Goal: Find specific page/section: Find specific page/section

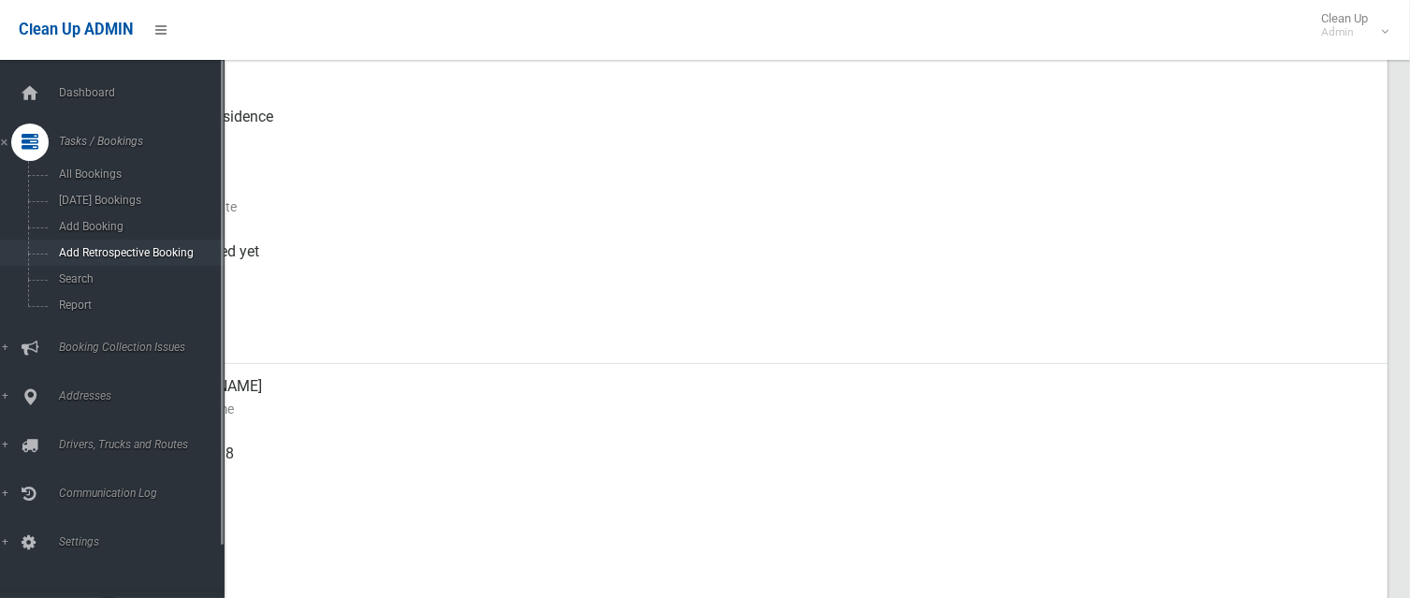
scroll to position [281, 0]
click at [75, 287] on link "Search" at bounding box center [119, 279] width 239 height 26
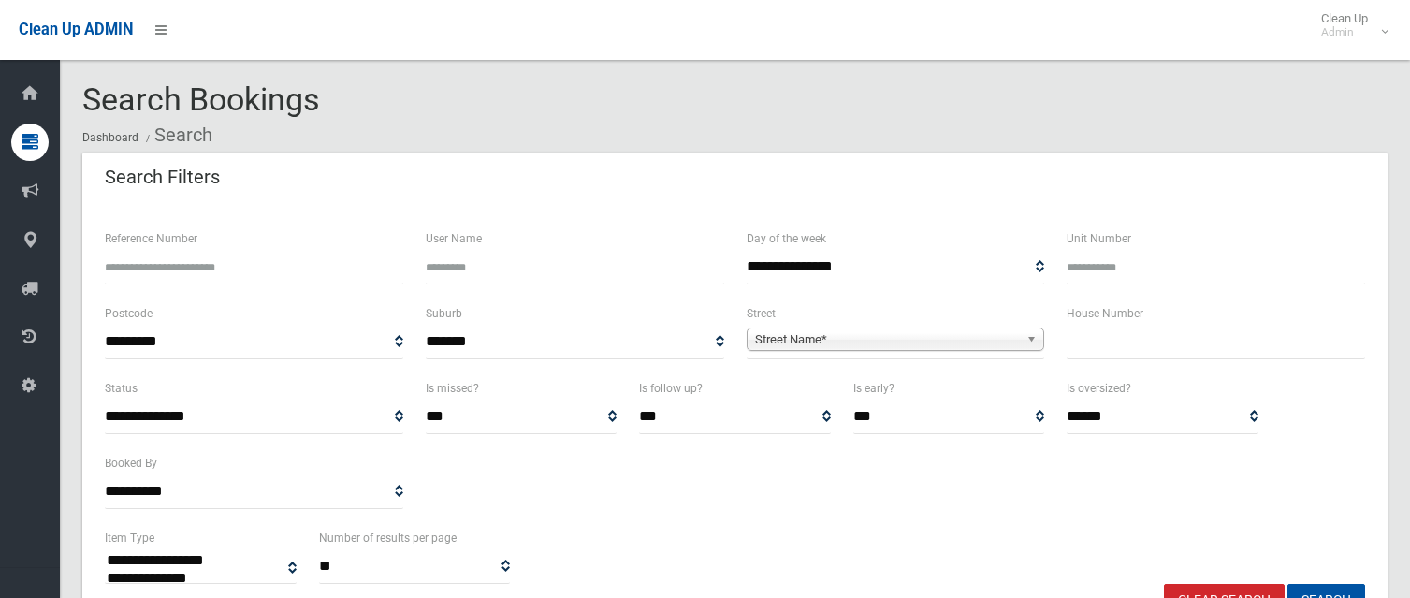
select select
click at [1117, 336] on input "text" at bounding box center [1215, 342] width 298 height 35
type input "**"
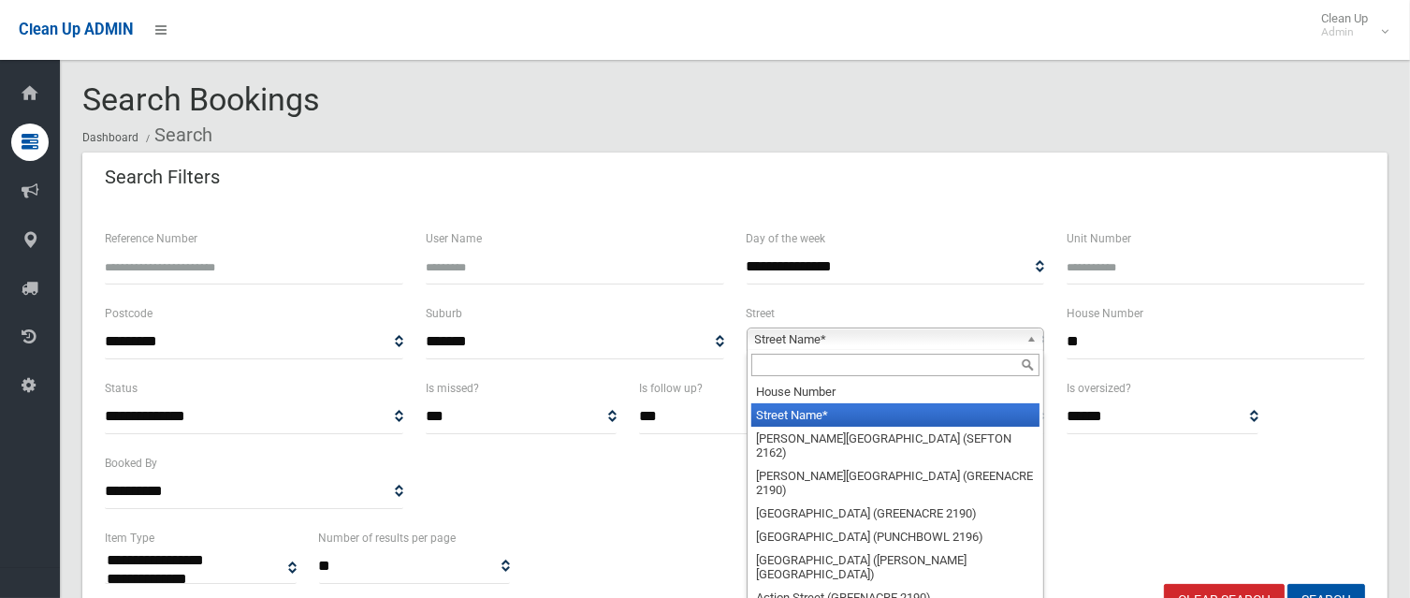
click at [871, 335] on span "Street Name*" at bounding box center [887, 339] width 265 height 22
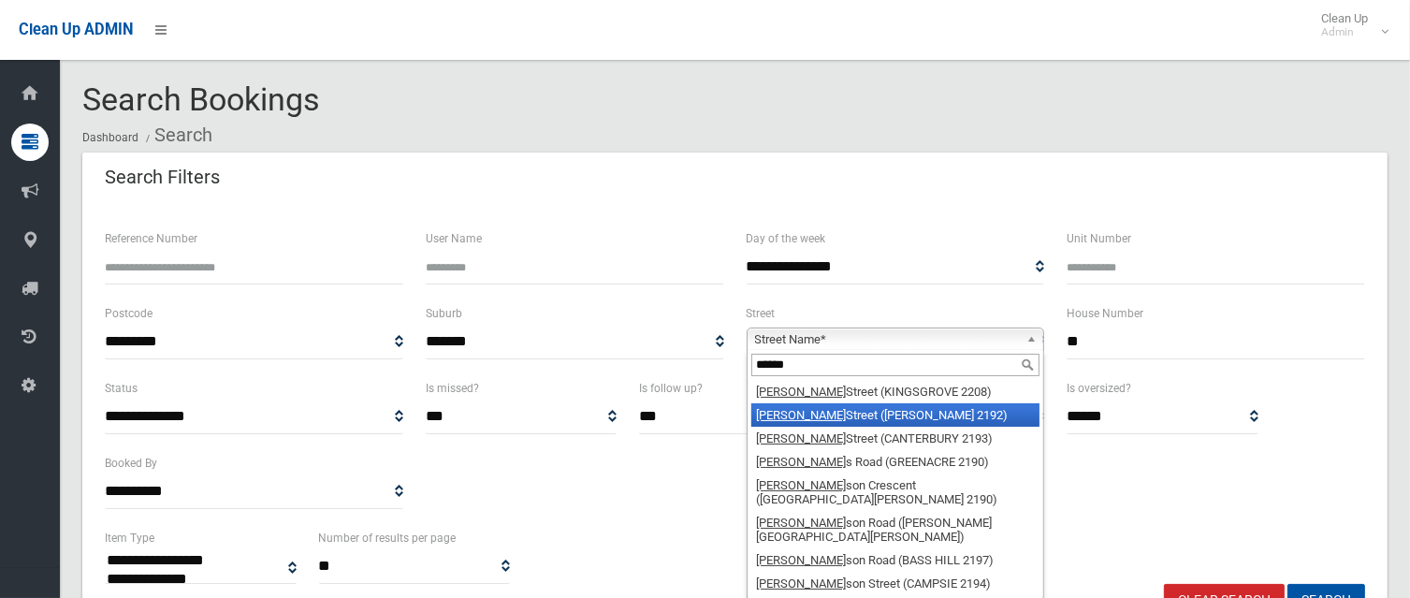
type input "******"
click at [884, 411] on li "Robert Street (BELMORE 2192)" at bounding box center [895, 414] width 289 height 23
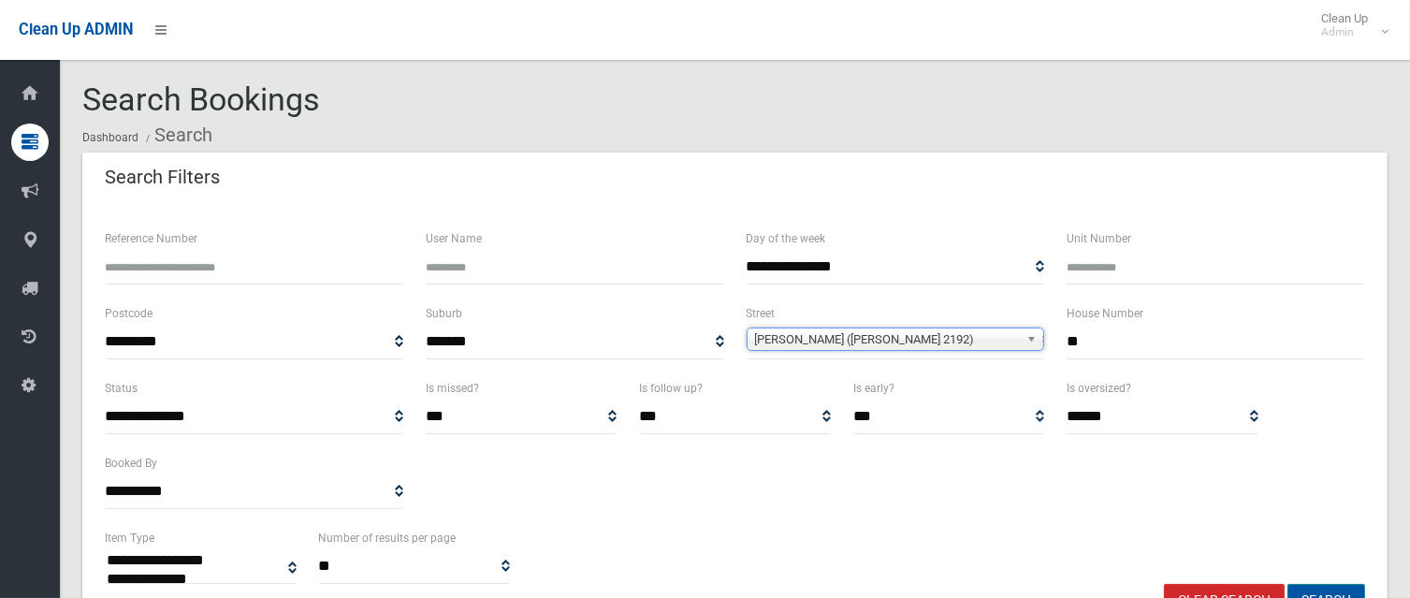
click at [1326, 584] on button "Search" at bounding box center [1326, 601] width 78 height 35
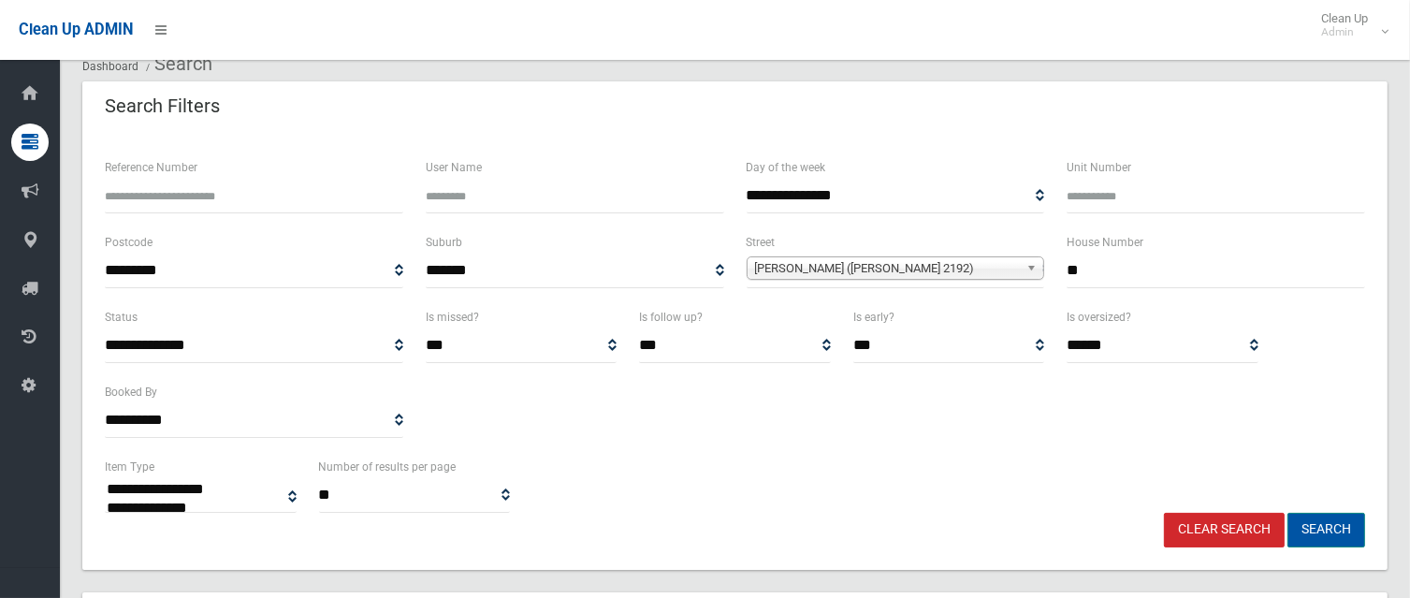
scroll to position [187, 0]
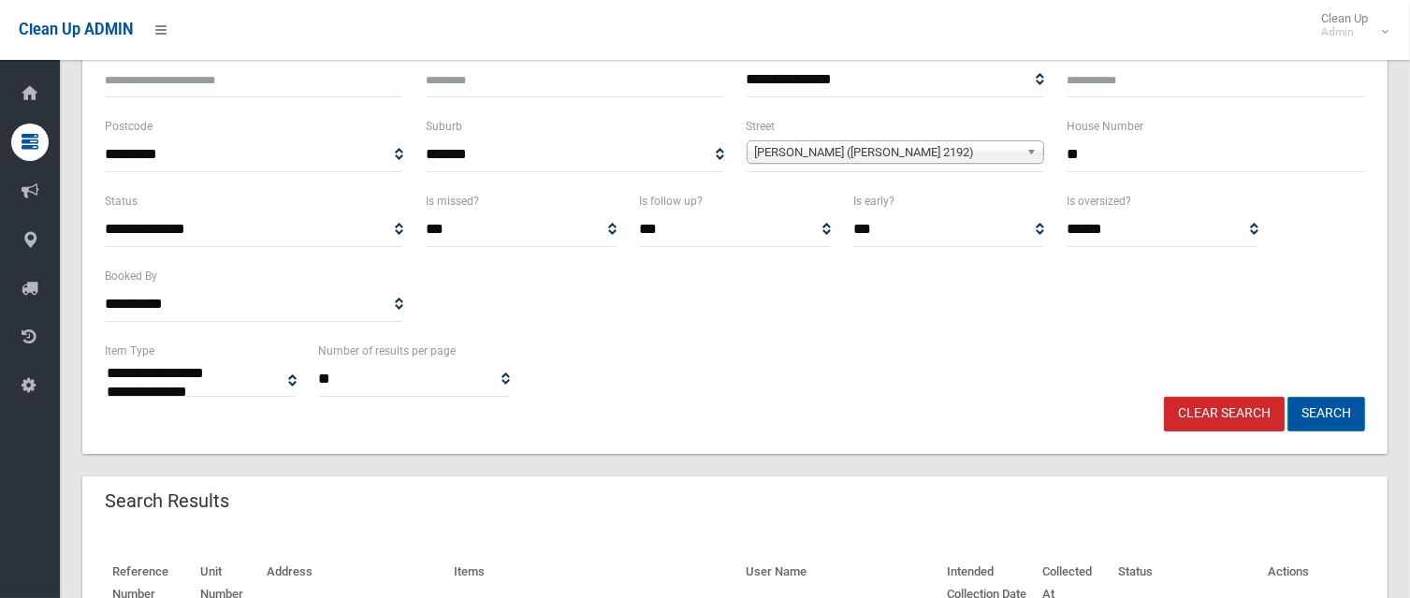
click at [1317, 412] on button "Search" at bounding box center [1326, 414] width 78 height 35
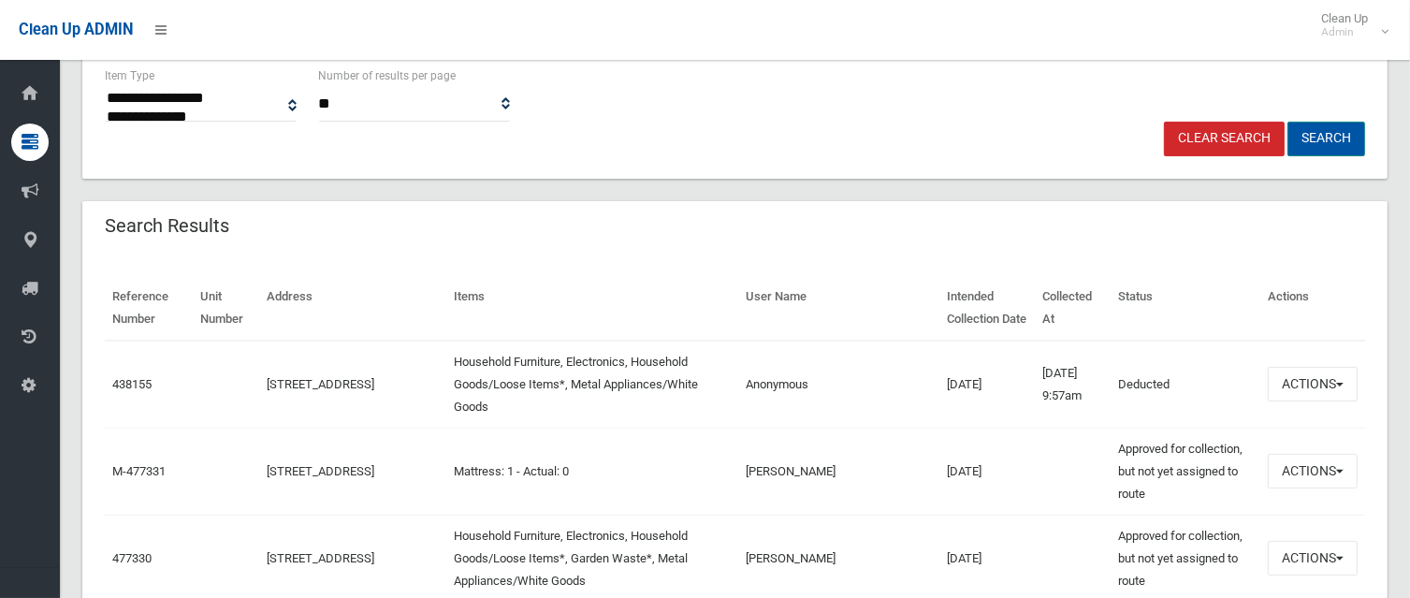
scroll to position [281, 0]
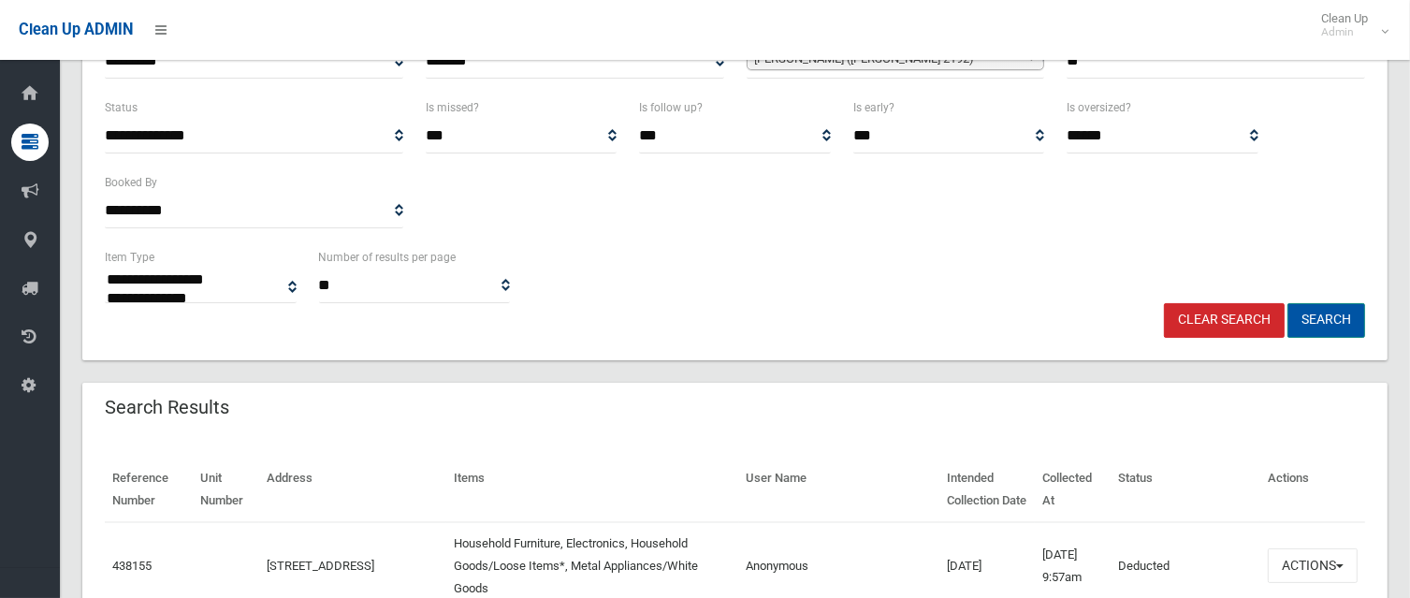
click at [1325, 313] on button "Search" at bounding box center [1326, 320] width 78 height 35
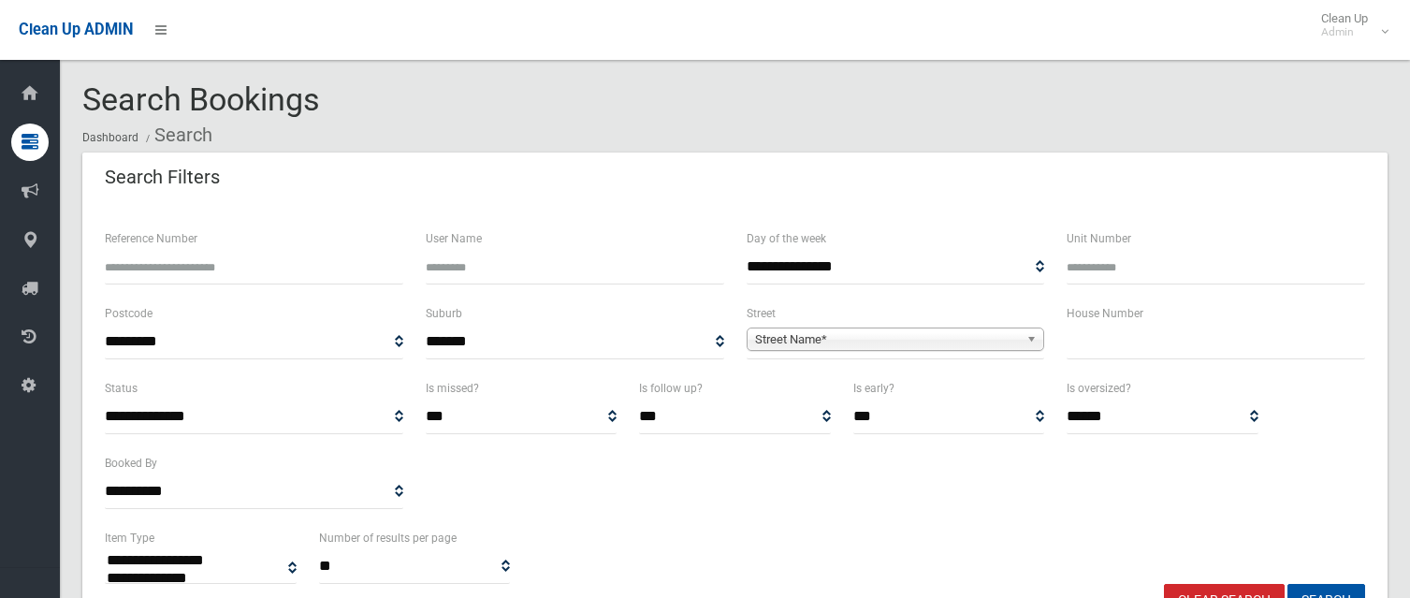
select select
click at [1110, 356] on input "text" at bounding box center [1215, 342] width 298 height 35
type input "**"
click at [919, 340] on span "Street Name*" at bounding box center [887, 339] width 265 height 22
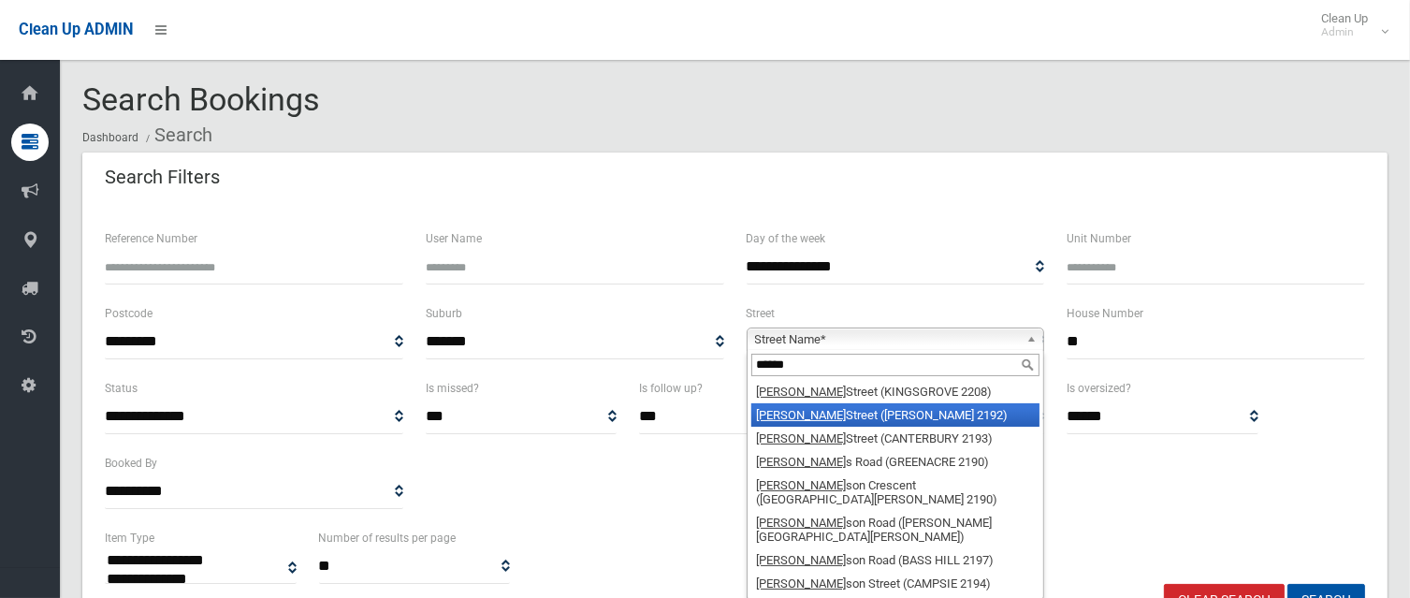
type input "******"
click at [913, 416] on li "Robert Street (BELMORE 2192)" at bounding box center [895, 414] width 289 height 23
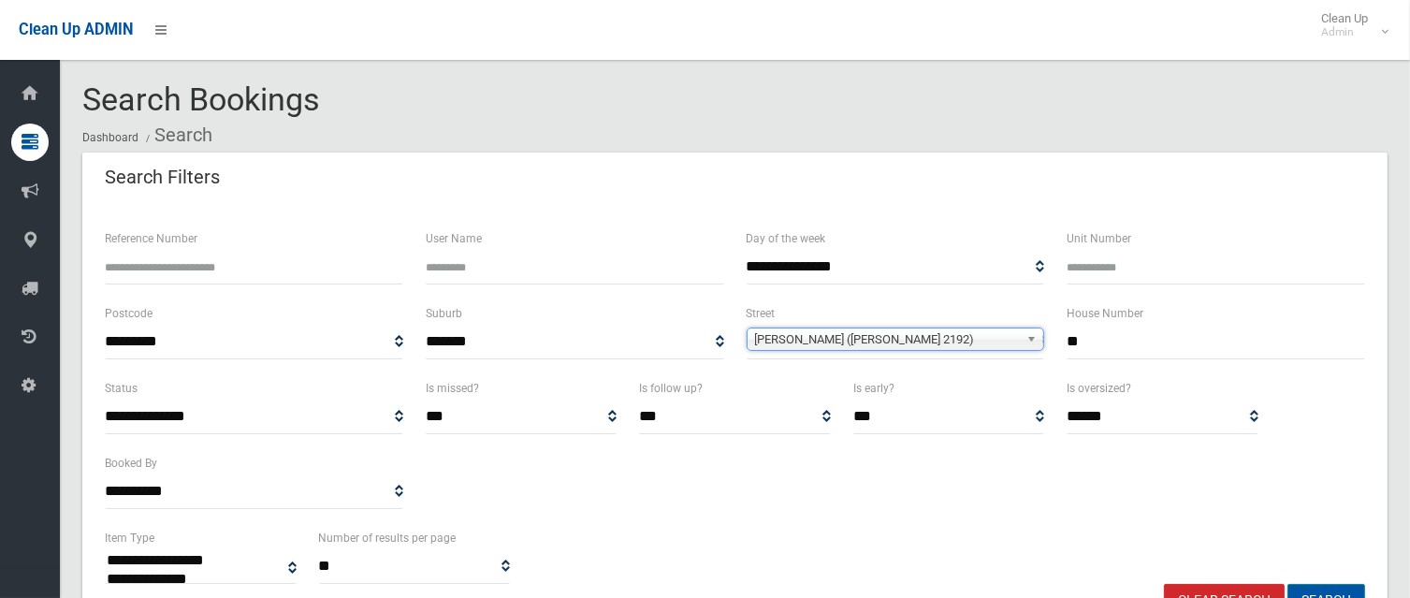
click at [1332, 586] on button "Search" at bounding box center [1326, 601] width 78 height 35
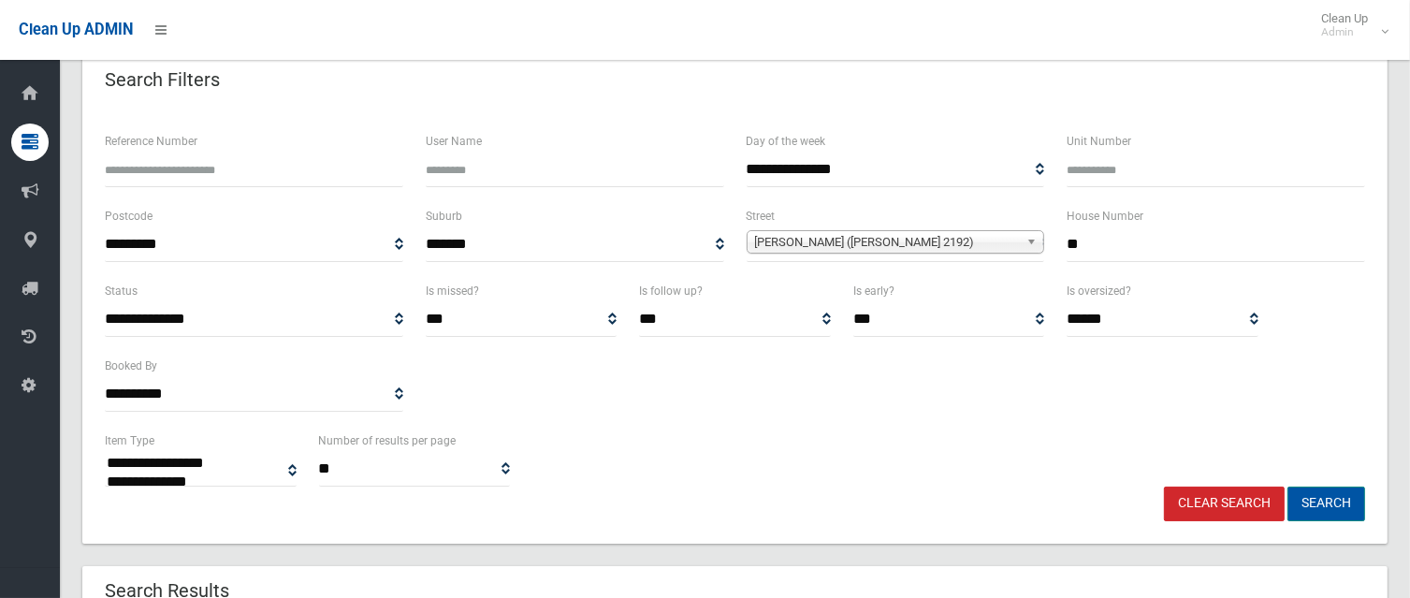
scroll to position [94, 0]
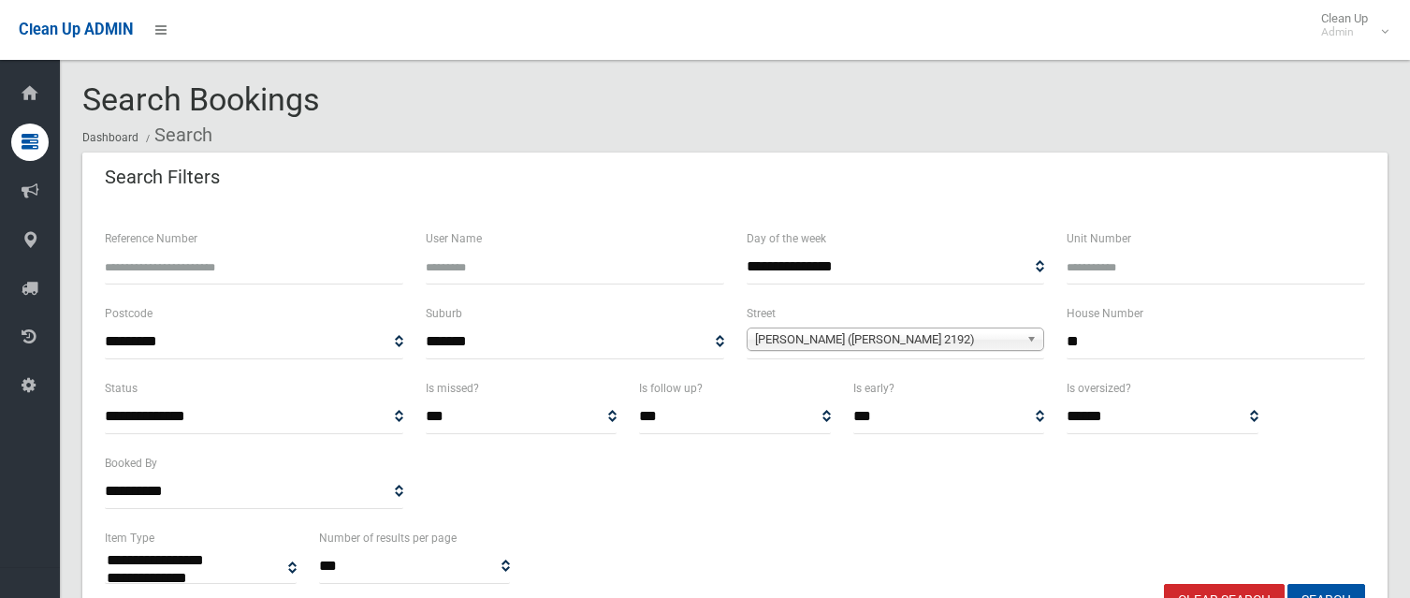
select select
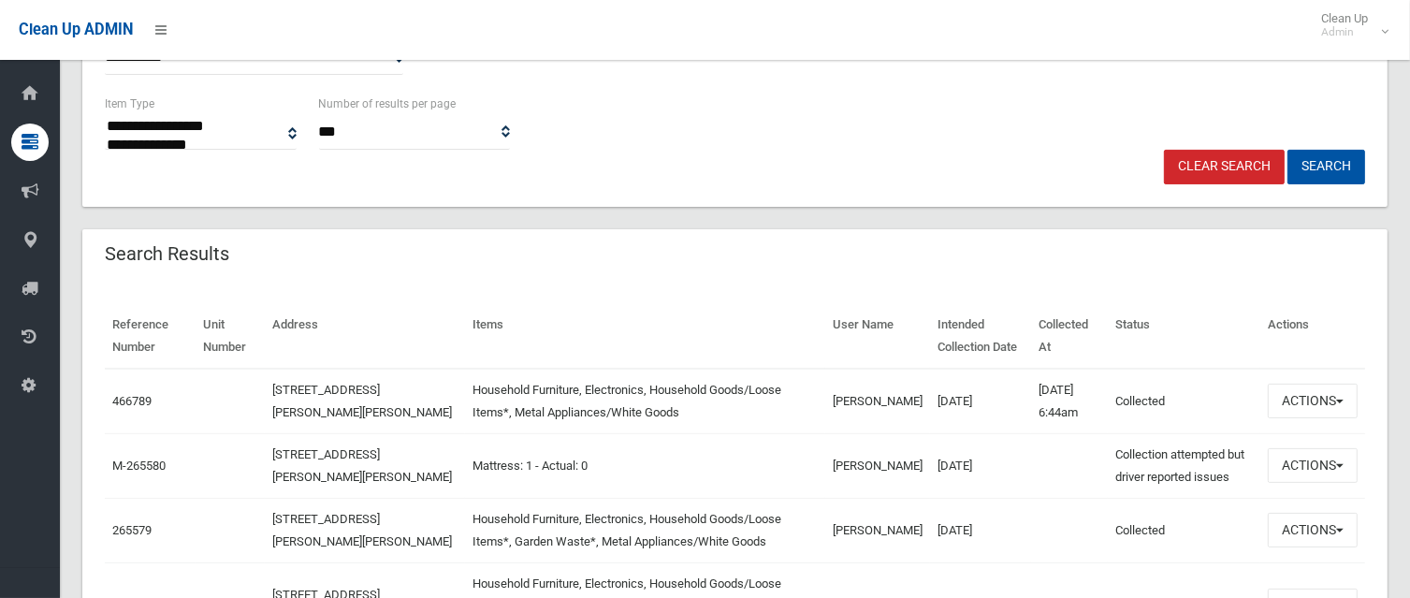
scroll to position [468, 0]
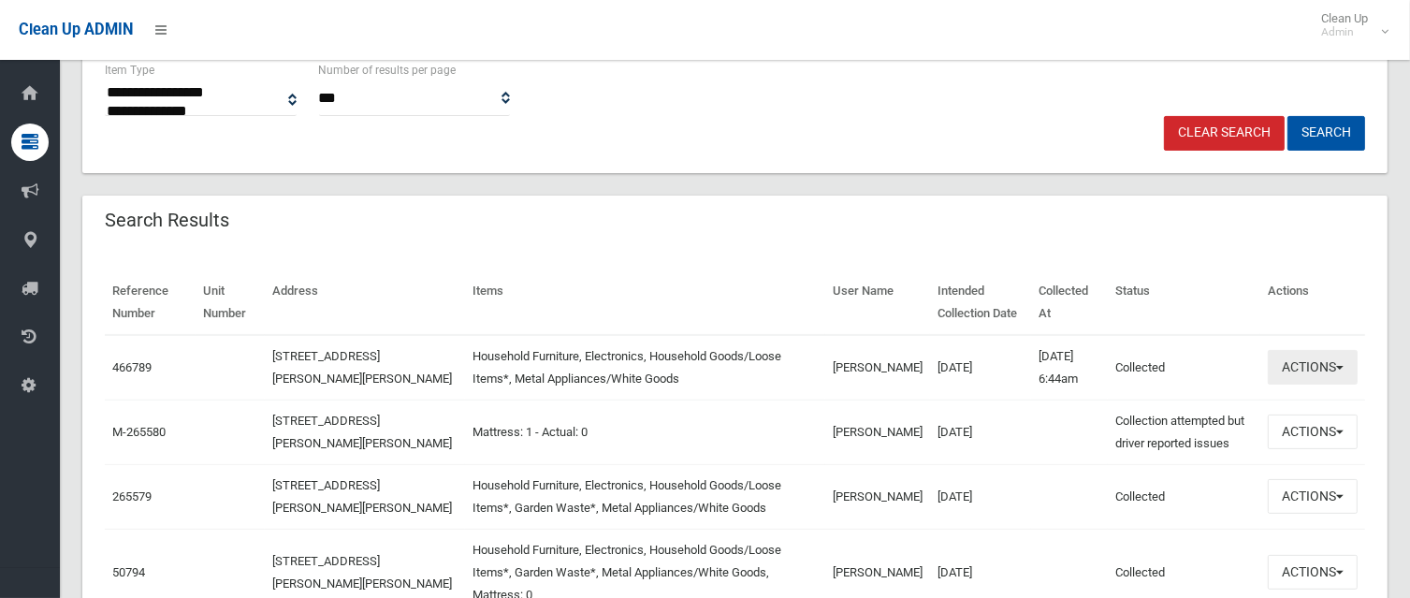
click at [1336, 366] on span "button" at bounding box center [1339, 368] width 7 height 4
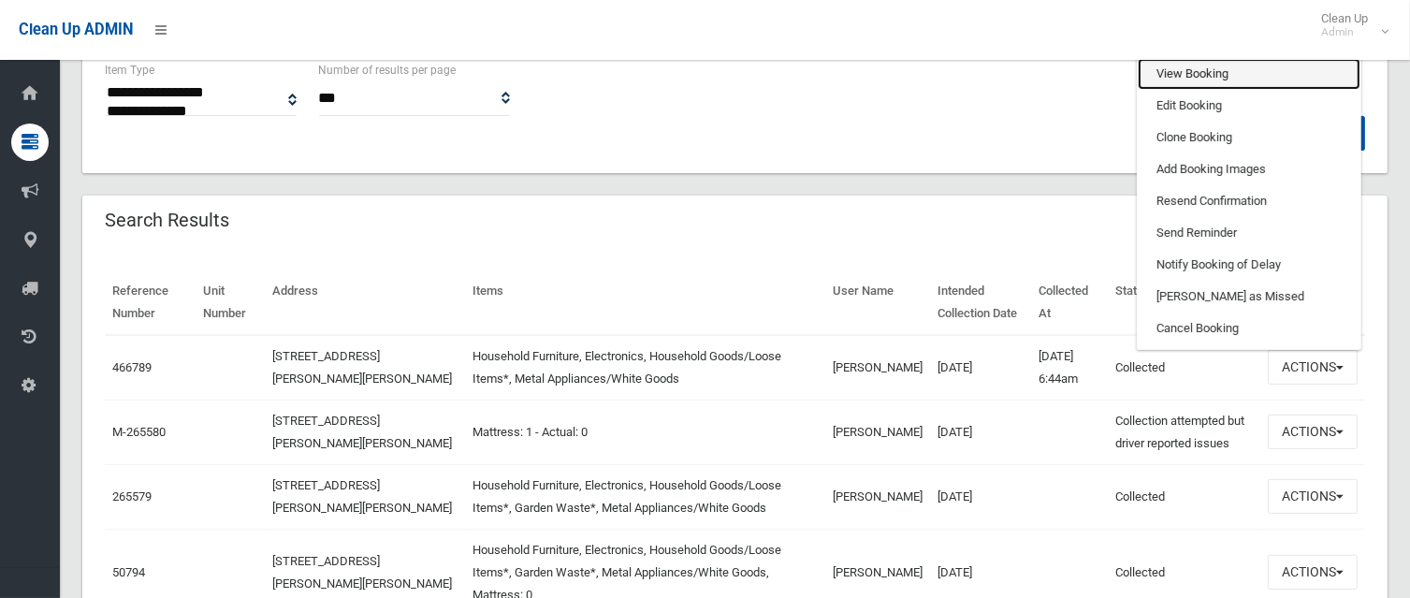
click at [1197, 69] on link "View Booking" at bounding box center [1248, 74] width 223 height 32
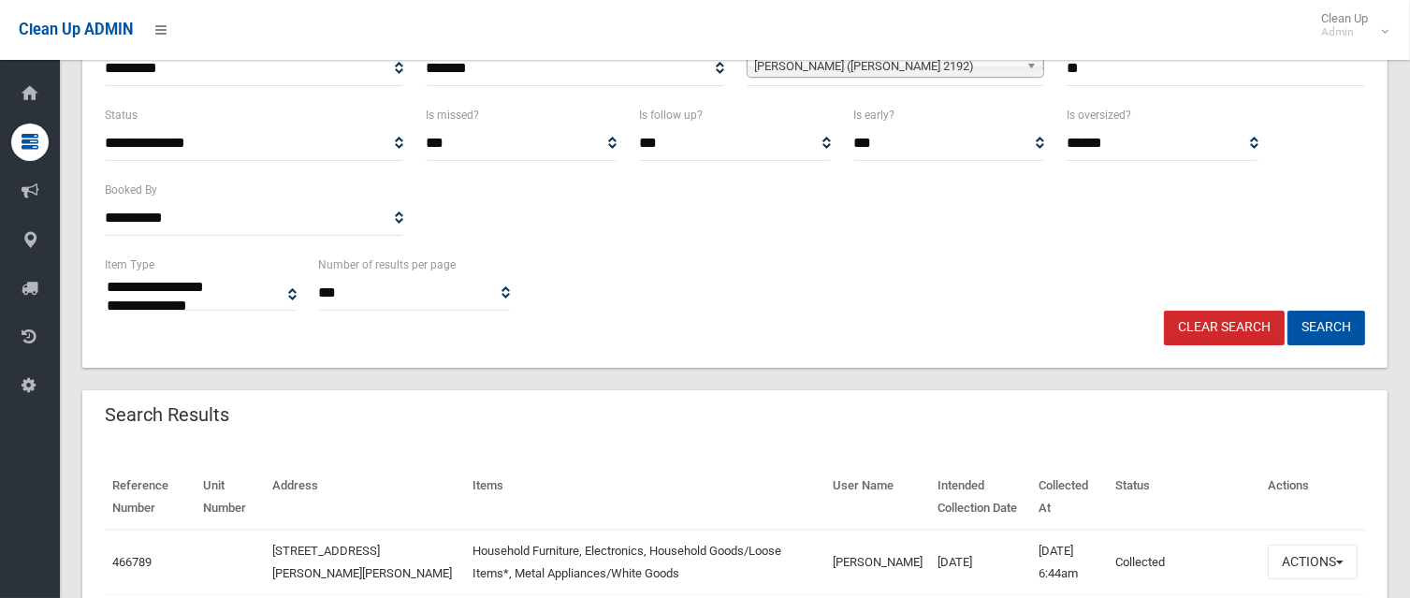
scroll to position [269, 0]
